Goal: Task Accomplishment & Management: Manage account settings

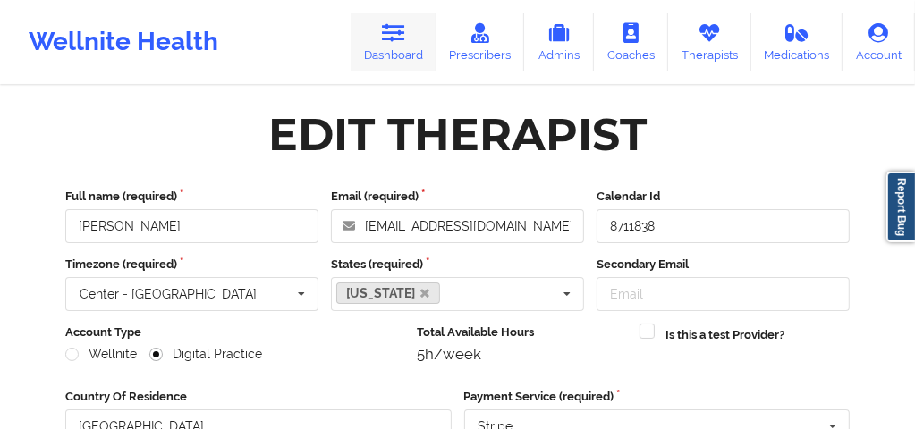
click at [394, 37] on icon at bounding box center [393, 33] width 23 height 20
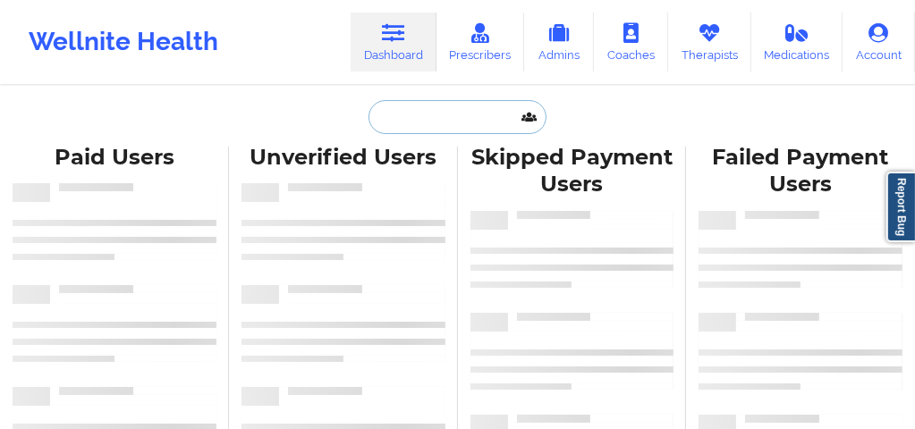
click at [383, 119] on input "text" at bounding box center [457, 117] width 177 height 34
paste input "[PERSON_NAME]"
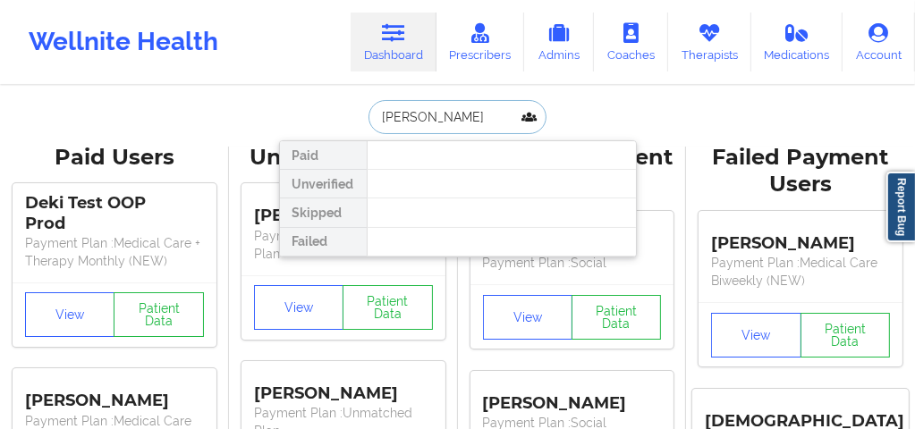
scroll to position [0, 2]
drag, startPoint x: 434, startPoint y: 116, endPoint x: 516, endPoint y: 129, distance: 83.2
click at [516, 129] on input "[PERSON_NAME]" at bounding box center [457, 117] width 177 height 34
type input "[PERSON_NAME]"
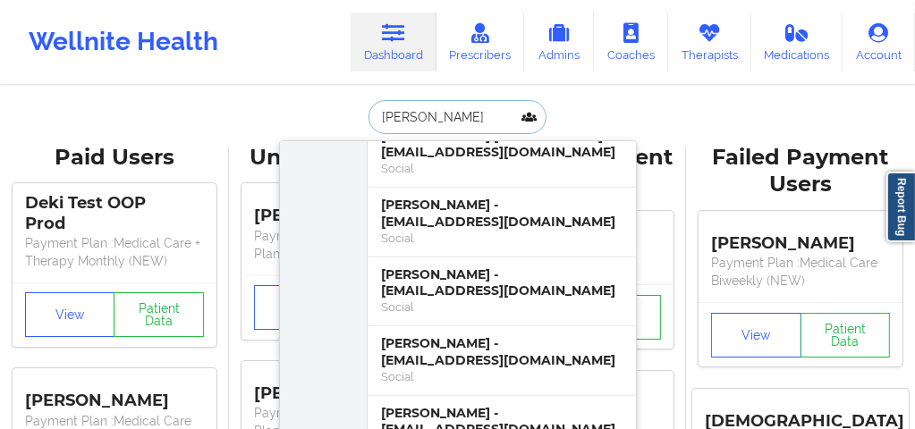
scroll to position [906, 0]
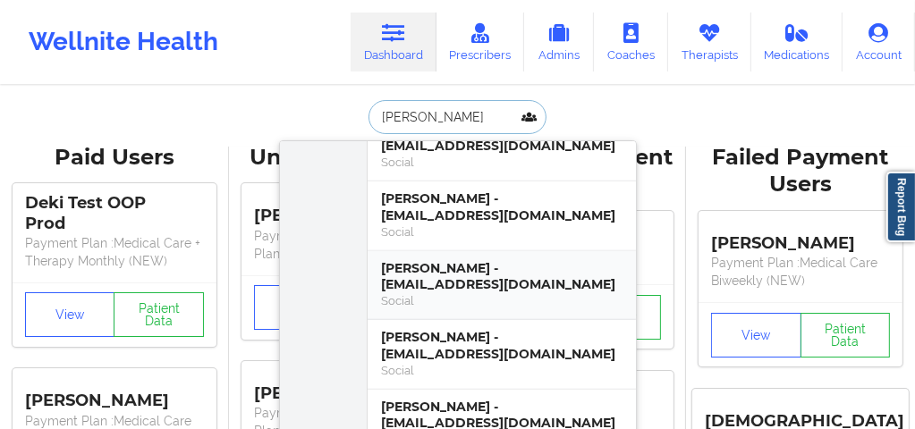
click at [476, 260] on div "[PERSON_NAME] - [EMAIL_ADDRESS][DOMAIN_NAME]" at bounding box center [502, 276] width 240 height 33
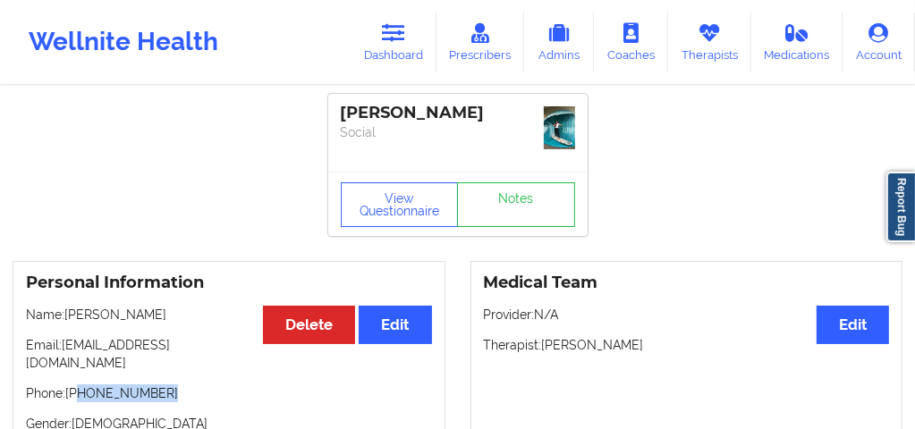
drag, startPoint x: 159, startPoint y: 384, endPoint x: 79, endPoint y: 377, distance: 80.7
click at [79, 385] on p "Phone: [PHONE_NUMBER]" at bounding box center [229, 394] width 406 height 18
copy p "[PHONE_NUMBER]"
click at [408, 45] on link "Dashboard" at bounding box center [394, 42] width 86 height 59
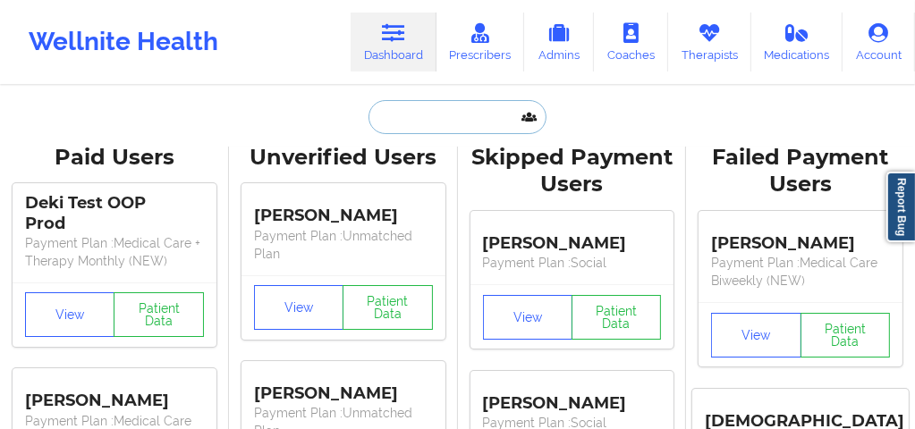
click at [415, 126] on input "text" at bounding box center [457, 117] width 177 height 34
paste input "[PERSON_NAME] [PERSON_NAME]"
type input "[PERSON_NAME] [PERSON_NAME]"
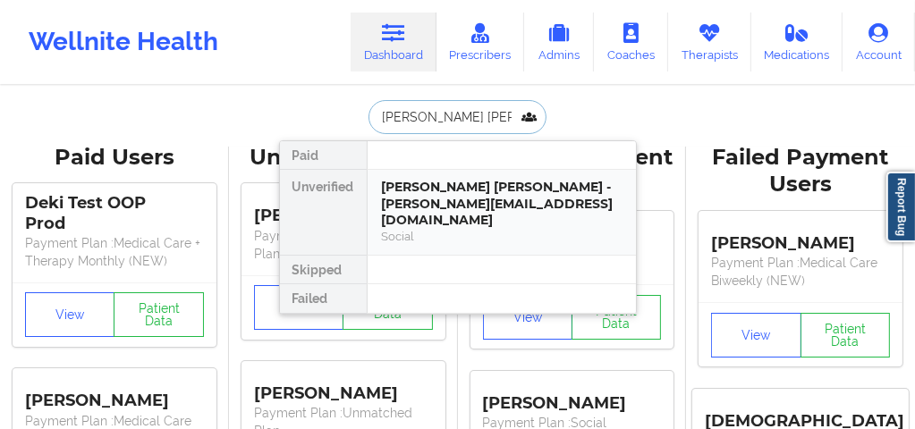
click at [430, 198] on div "[PERSON_NAME] [PERSON_NAME] - [PERSON_NAME][EMAIL_ADDRESS][DOMAIN_NAME]" at bounding box center [502, 204] width 240 height 50
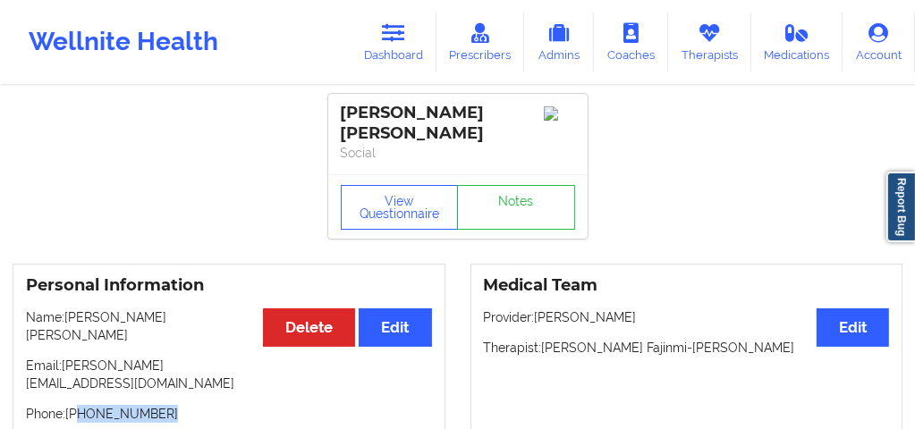
drag, startPoint x: 161, startPoint y: 364, endPoint x: 78, endPoint y: 358, distance: 83.4
click at [78, 405] on p "Phone: [PHONE_NUMBER]" at bounding box center [229, 414] width 406 height 18
copy p "[PHONE_NUMBER]"
click at [504, 191] on link "Notes" at bounding box center [516, 207] width 118 height 45
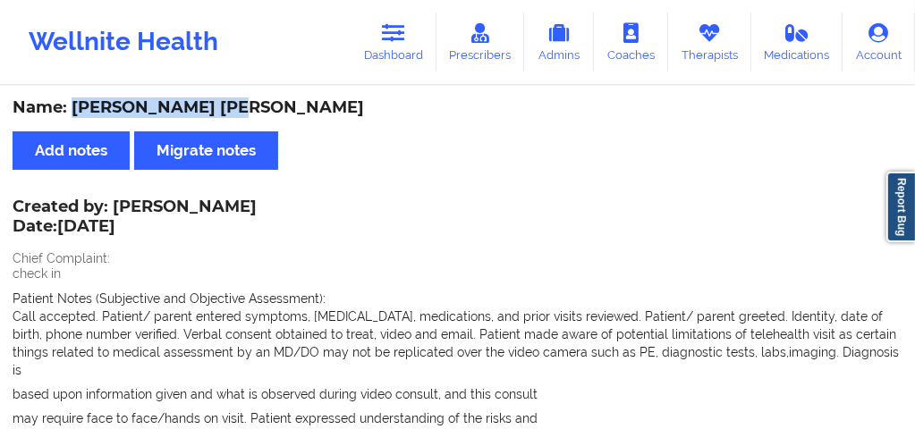
drag, startPoint x: 187, startPoint y: 104, endPoint x: 75, endPoint y: 101, distance: 111.8
click at [75, 101] on div "Name: [PERSON_NAME] [PERSON_NAME]" at bounding box center [458, 107] width 890 height 21
click at [695, 51] on link "Therapists" at bounding box center [709, 42] width 83 height 59
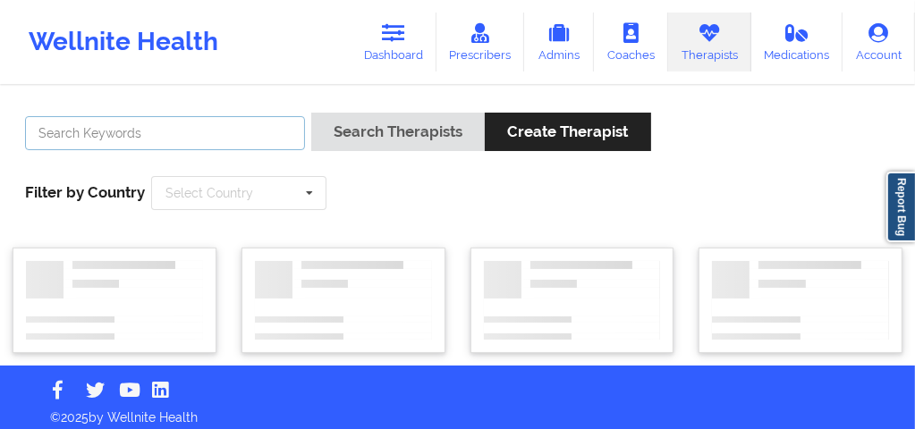
click at [211, 136] on input "text" at bounding box center [165, 133] width 280 height 34
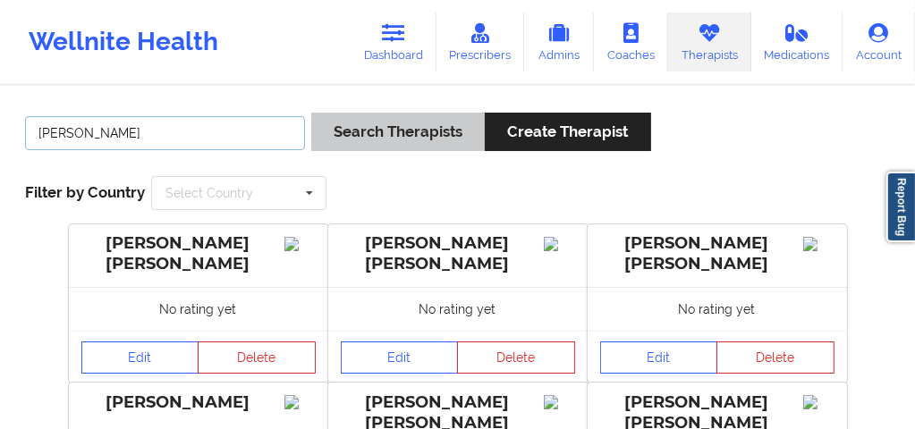
type input "[PERSON_NAME]"
click at [344, 131] on button "Search Therapists" at bounding box center [398, 132] width 174 height 38
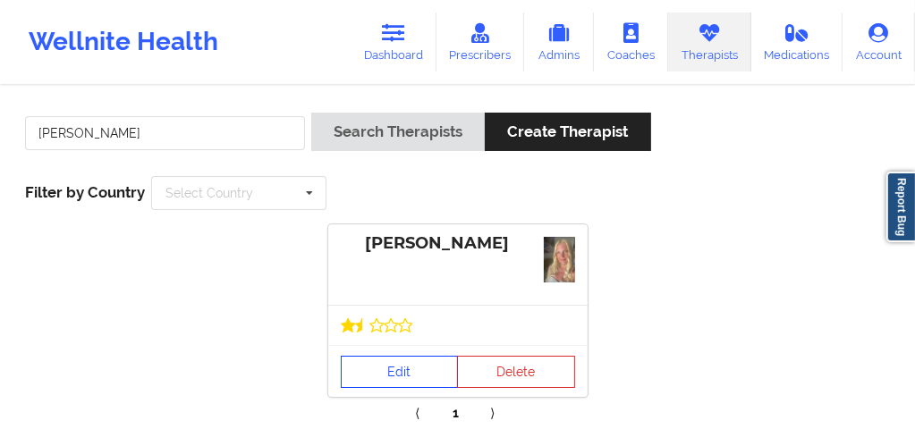
click at [397, 379] on link "Edit" at bounding box center [400, 372] width 118 height 32
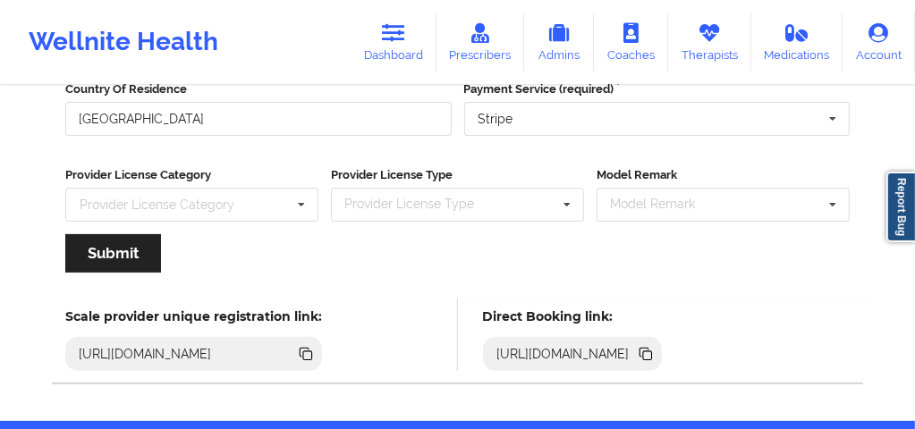
scroll to position [309, 0]
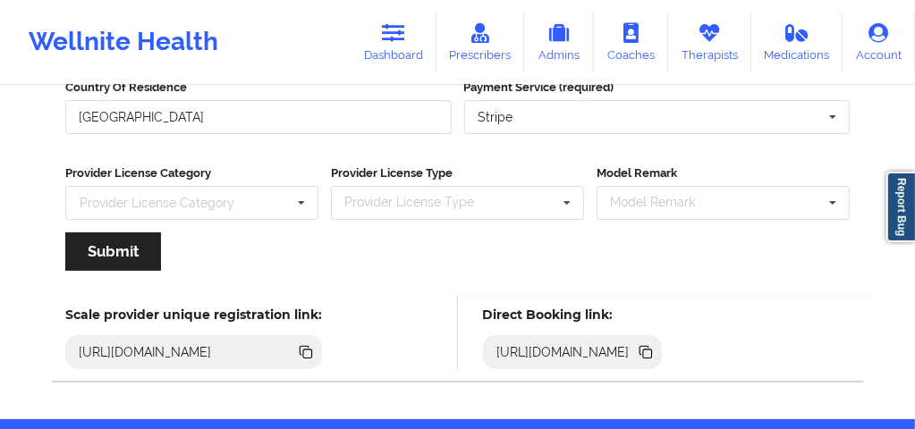
click at [652, 351] on icon at bounding box center [647, 354] width 9 height 9
